Goal: Communication & Community: Answer question/provide support

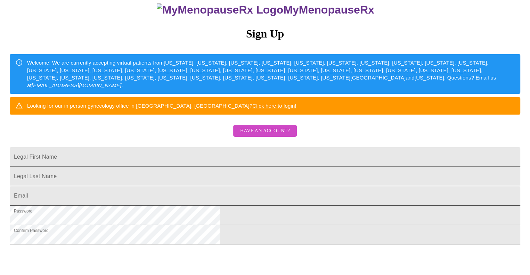
scroll to position [70, 0]
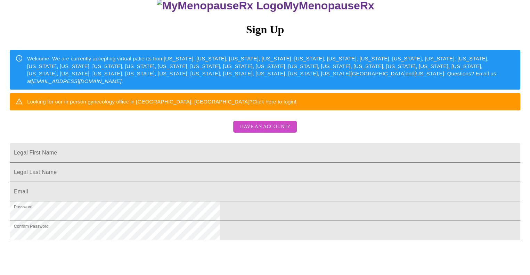
click at [206, 163] on input "Legal First Name" at bounding box center [265, 152] width 511 height 19
click at [245, 131] on span "Have an account?" at bounding box center [265, 127] width 50 height 9
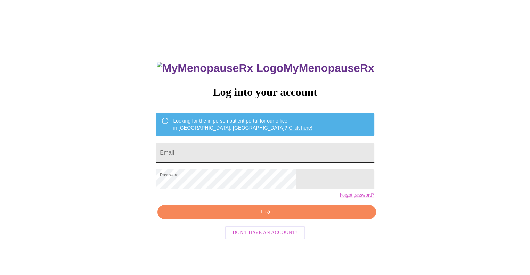
click at [240, 149] on input "Email" at bounding box center [265, 152] width 218 height 19
click at [240, 149] on input "juliebreen12321m@g" at bounding box center [265, 152] width 218 height 19
click at [250, 155] on input "juliebreen12321@g" at bounding box center [265, 152] width 218 height 19
type input "[EMAIL_ADDRESS][DOMAIN_NAME]"
click at [265, 217] on span "Login" at bounding box center [266, 212] width 202 height 9
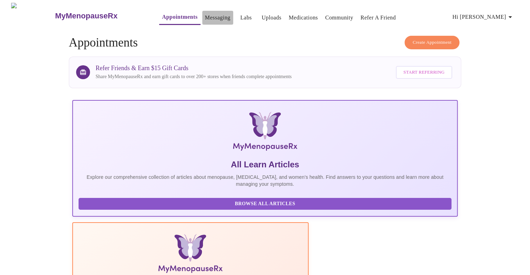
click at [205, 14] on link "Messaging" at bounding box center [217, 18] width 25 height 10
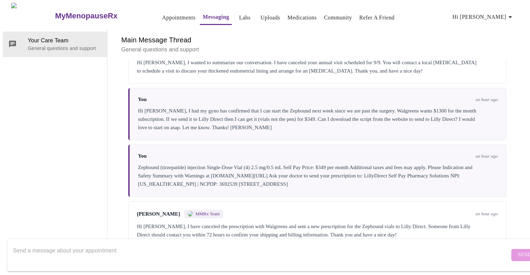
scroll to position [236, 0]
